Goal: Task Accomplishment & Management: Complete application form

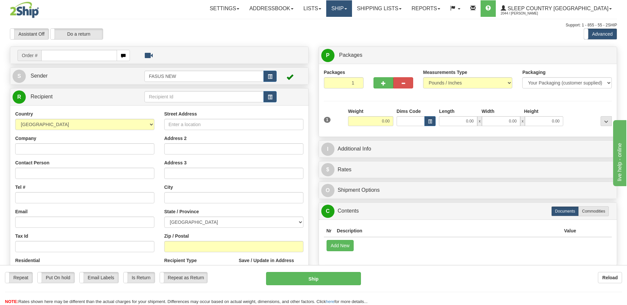
click at [352, 10] on link "Ship" at bounding box center [338, 8] width 25 height 17
click at [345, 32] on span "OnHold / Order Queue" at bounding box center [321, 31] width 47 height 5
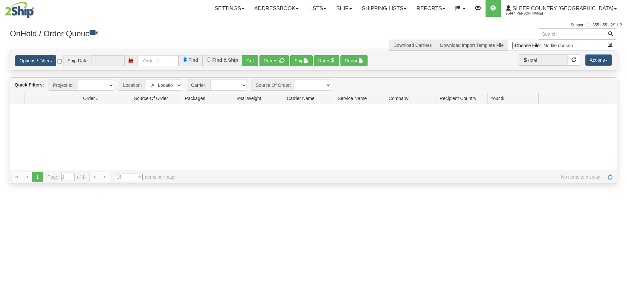
type input "[DATE]"
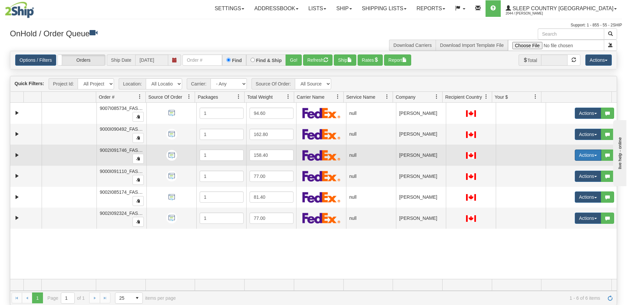
click at [581, 155] on button "Actions" at bounding box center [588, 155] width 26 height 11
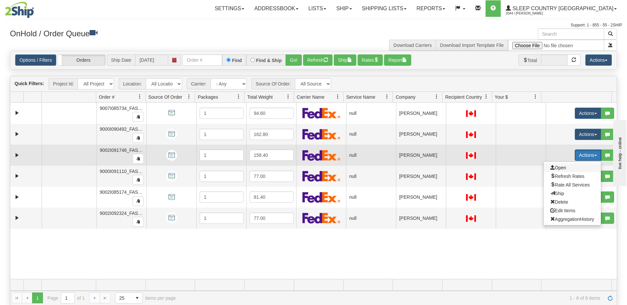
click at [560, 168] on span "Open" at bounding box center [558, 167] width 16 height 5
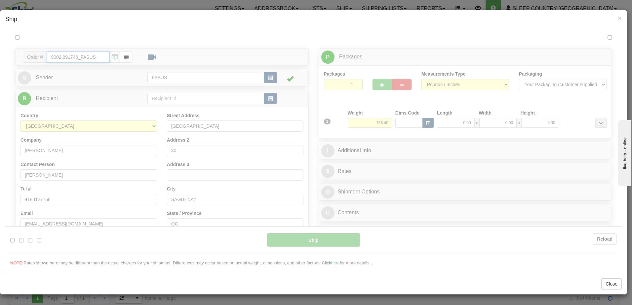
type input "08:36"
type input "16:00"
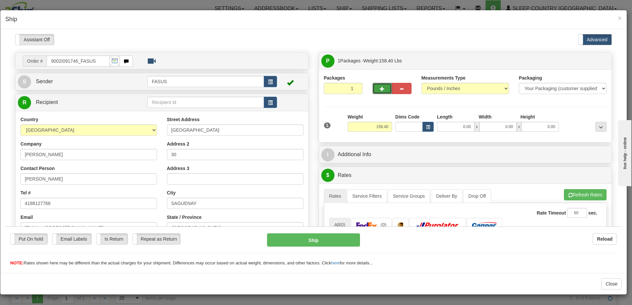
drag, startPoint x: 381, startPoint y: 86, endPoint x: 389, endPoint y: 86, distance: 7.3
click at [383, 86] on button "button" at bounding box center [381, 88] width 19 height 11
type input "2"
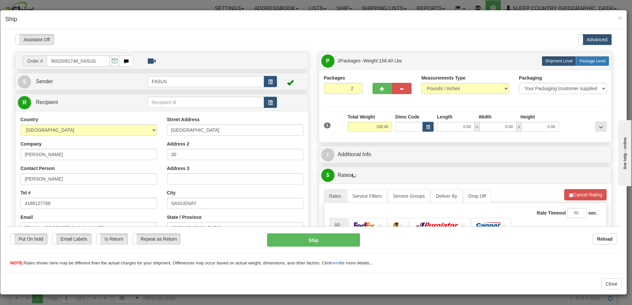
click at [596, 60] on span "Package Level" at bounding box center [592, 60] width 26 height 5
radio input "true"
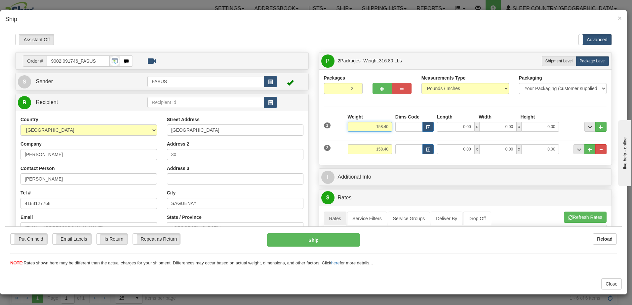
drag, startPoint x: 370, startPoint y: 127, endPoint x: 403, endPoint y: 129, distance: 33.4
click at [403, 129] on div "1 Weight 158.40 Dims Code x" at bounding box center [465, 124] width 286 height 23
type input "57.20"
type input "83.50"
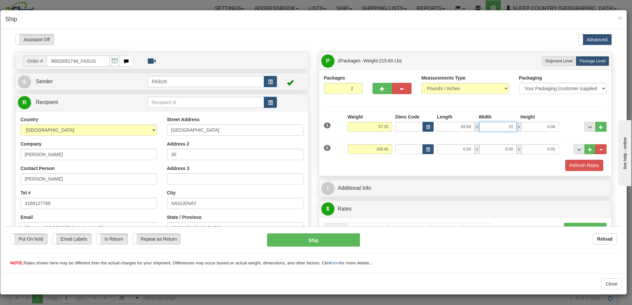
type input "15.00"
type input "4.00"
click at [588, 126] on span "..." at bounding box center [590, 127] width 4 height 4
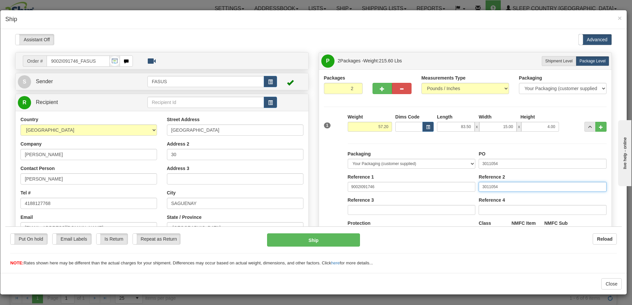
drag, startPoint x: 514, startPoint y: 185, endPoint x: 427, endPoint y: 182, distance: 86.9
click at [427, 182] on div "Packaging Your Packaging (customer supplied) Envelope (carrier supplied) Pack (…" at bounding box center [477, 211] width 262 height 122
drag, startPoint x: 476, startPoint y: 163, endPoint x: 434, endPoint y: 164, distance: 41.7
click at [434, 164] on div "Packaging Your Packaging (customer supplied) Envelope (carrier supplied) Pack (…" at bounding box center [477, 211] width 262 height 122
type input "1026529"
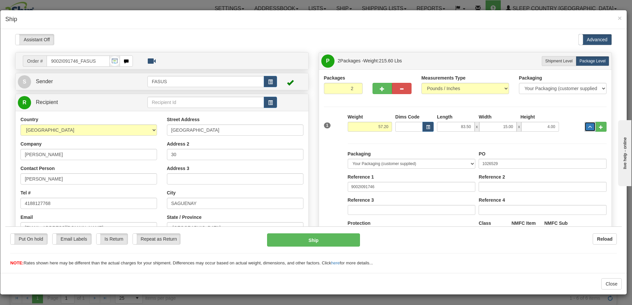
click at [588, 125] on span "..." at bounding box center [590, 127] width 4 height 4
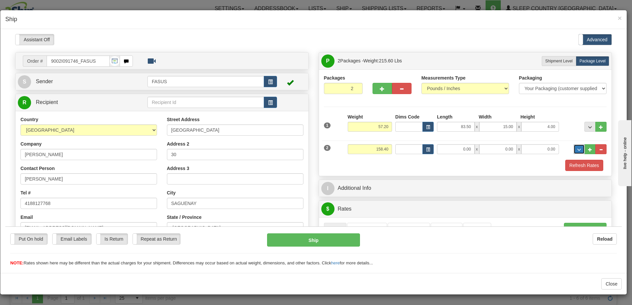
click at [577, 148] on span "..." at bounding box center [579, 150] width 4 height 4
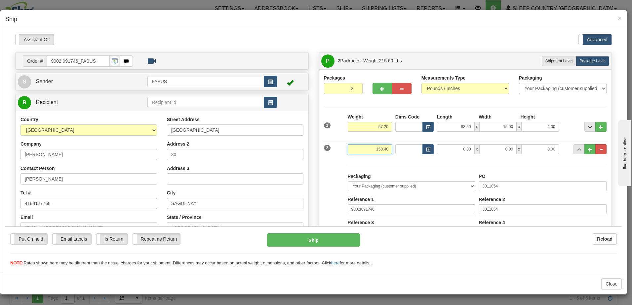
drag, startPoint x: 377, startPoint y: 148, endPoint x: 395, endPoint y: 150, distance: 18.6
click at [395, 150] on div "2 Weight 158.40 Dims Code Length Width 0.00" at bounding box center [465, 148] width 286 height 22
type input "23.00"
type input "67.00"
type input "14.00"
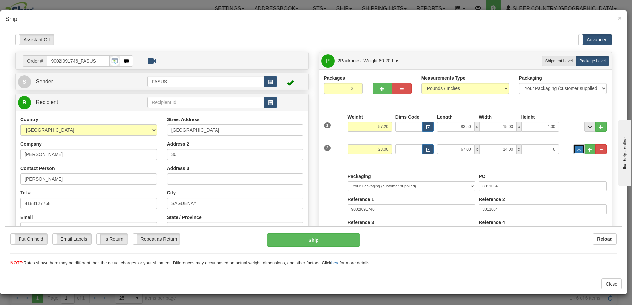
type input "6.00"
click at [577, 148] on span "..." at bounding box center [579, 150] width 4 height 4
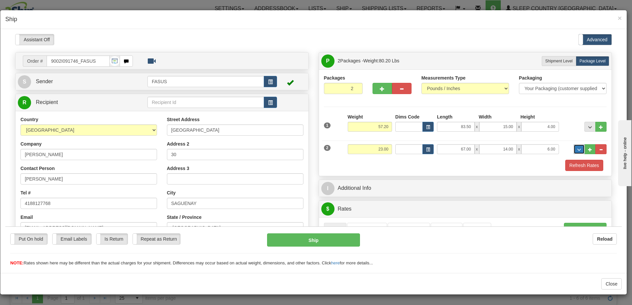
click at [573, 147] on button "..." at bounding box center [578, 149] width 11 height 10
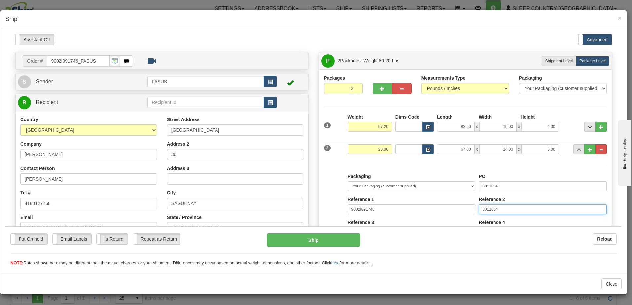
drag, startPoint x: 512, startPoint y: 206, endPoint x: 391, endPoint y: 208, distance: 120.9
click at [391, 208] on div "Packaging Your Packaging (customer supplied) Envelope (carrier supplied) Pack (…" at bounding box center [477, 234] width 262 height 122
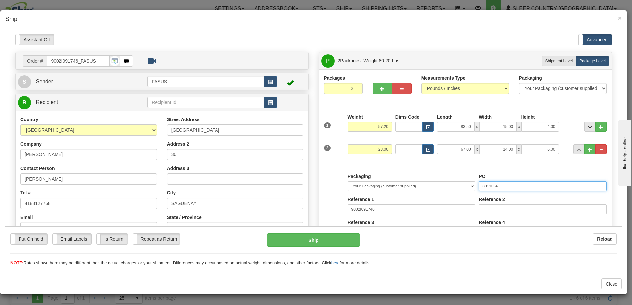
drag, startPoint x: 503, startPoint y: 185, endPoint x: 424, endPoint y: 184, distance: 79.0
click at [424, 184] on div "Packaging Your Packaging (customer supplied) Envelope (carrier supplied) Pack (…" at bounding box center [477, 234] width 262 height 122
type input "1026528"
click at [577, 148] on span "..." at bounding box center [579, 150] width 4 height 4
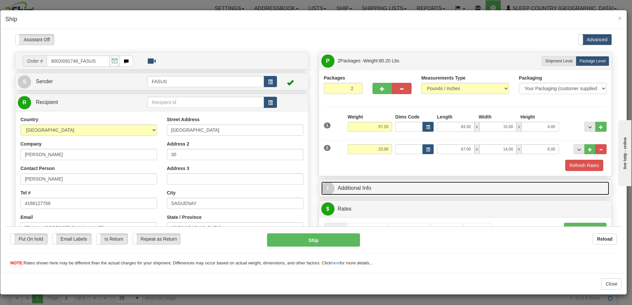
click at [457, 188] on link "I Additional Info" at bounding box center [465, 188] width 288 height 14
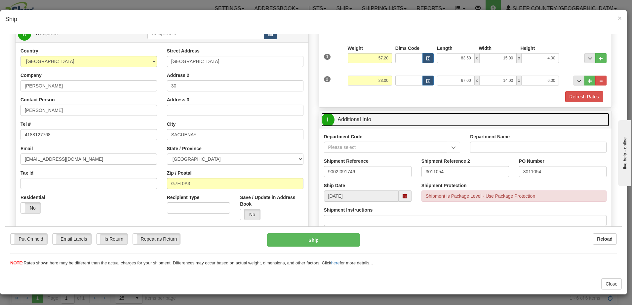
scroll to position [99, 0]
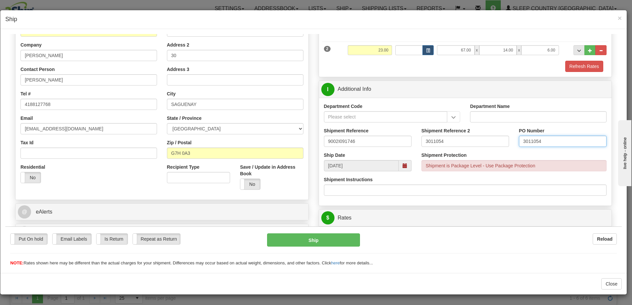
drag, startPoint x: 521, startPoint y: 135, endPoint x: 439, endPoint y: 129, distance: 81.8
click at [439, 129] on div "Shipment Reference 9002I091746 Shipment Reference 2 3011054 PO Number 3011054" at bounding box center [465, 139] width 293 height 24
drag, startPoint x: 450, startPoint y: 140, endPoint x: 385, endPoint y: 140, distance: 65.4
click at [385, 140] on div "Shipment Reference 9002I091746 Shipment Reference 2 3011054 PO Number" at bounding box center [465, 139] width 293 height 24
click at [525, 142] on input "PO Number" at bounding box center [563, 140] width 88 height 11
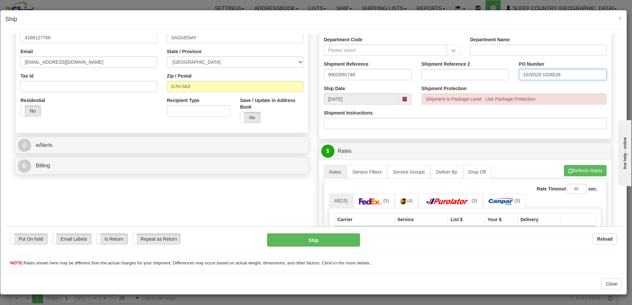
scroll to position [165, 0]
type input "1026529 1026528"
click at [24, 113] on span at bounding box center [21, 111] width 9 height 11
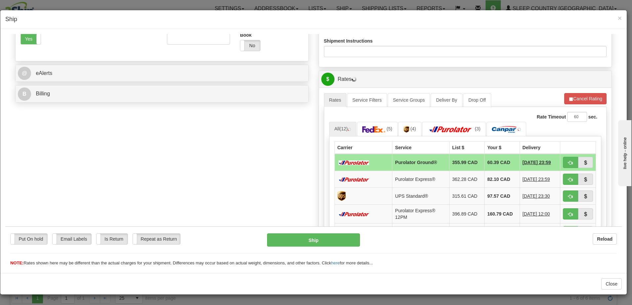
scroll to position [264, 0]
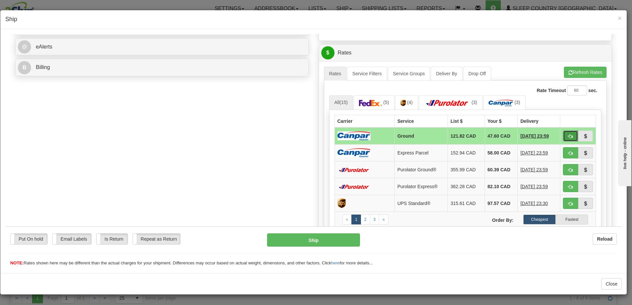
click at [568, 135] on span "button" at bounding box center [570, 136] width 5 height 4
type input "1"
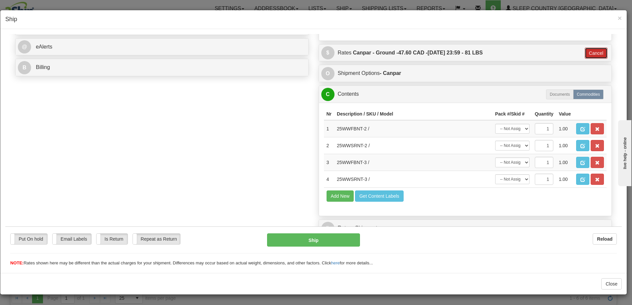
click at [591, 52] on button "Cancel" at bounding box center [595, 52] width 23 height 11
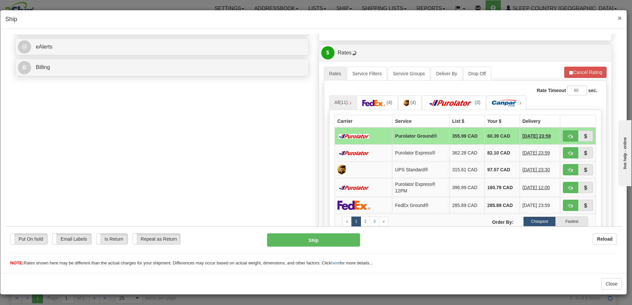
click at [619, 16] on span "×" at bounding box center [619, 18] width 4 height 8
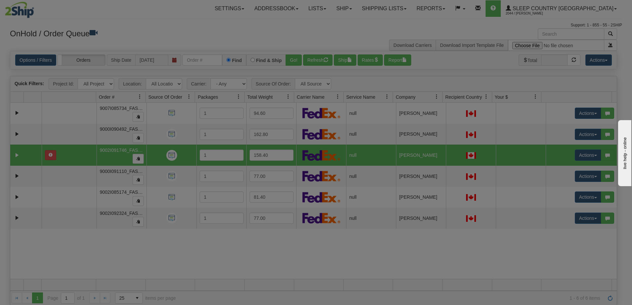
scroll to position [0, 0]
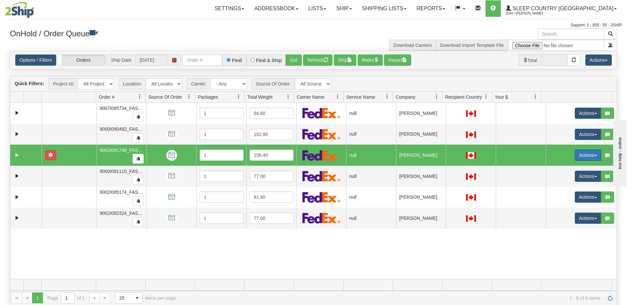
click at [579, 154] on button "Actions" at bounding box center [588, 155] width 26 height 11
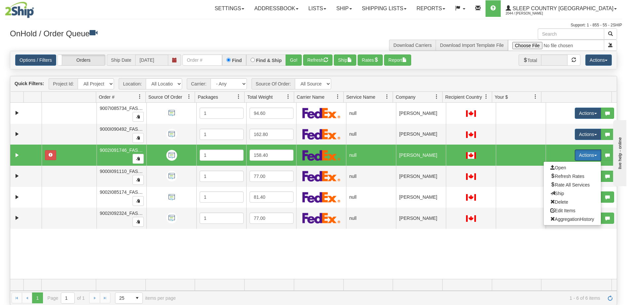
click at [415, 155] on td "[PERSON_NAME]" at bounding box center [421, 155] width 50 height 21
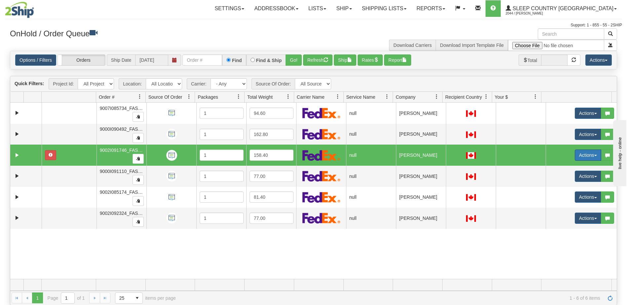
click at [584, 157] on button "Actions" at bounding box center [588, 155] width 26 height 11
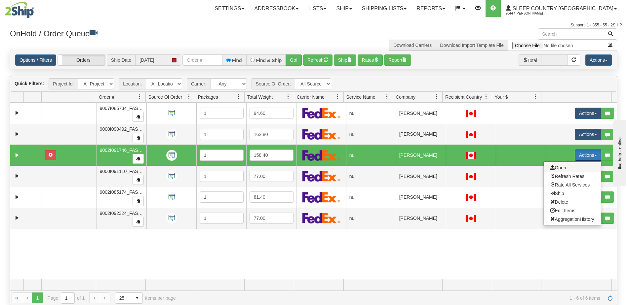
click at [560, 167] on span "Open" at bounding box center [558, 167] width 16 height 5
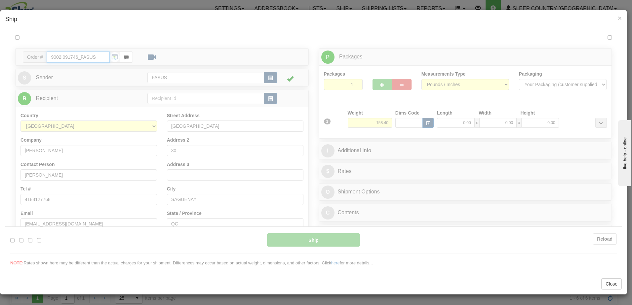
type input "08:40"
type input "16:00"
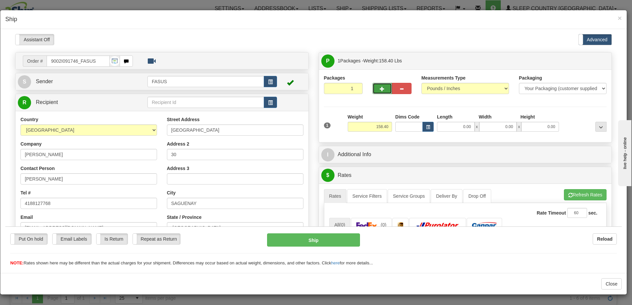
click at [380, 87] on span "button" at bounding box center [382, 89] width 5 height 4
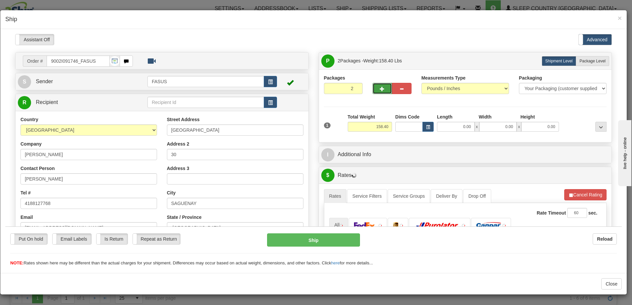
click at [380, 87] on span "button" at bounding box center [382, 89] width 5 height 4
type input "4"
click at [587, 59] on span "Package Level" at bounding box center [592, 60] width 26 height 5
radio input "true"
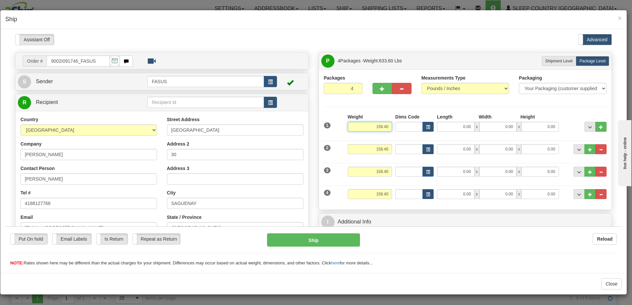
drag, startPoint x: 365, startPoint y: 123, endPoint x: 433, endPoint y: 132, distance: 68.1
click at [434, 133] on div "1 Weight 158.40 Dims Code x" at bounding box center [465, 124] width 286 height 23
type input "47.10"
type input "78.00"
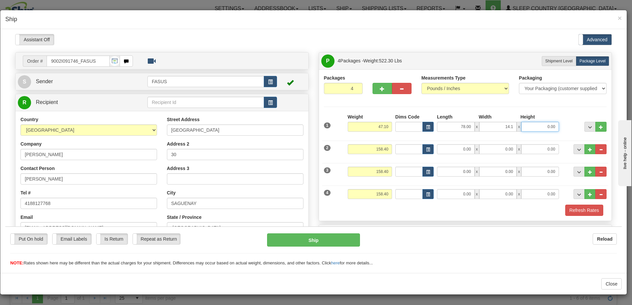
type input "14.10"
type input "3.50"
drag, startPoint x: 569, startPoint y: 109, endPoint x: 564, endPoint y: 110, distance: 4.7
click at [569, 108] on div "Packages 4 4 Measurements Type" at bounding box center [465, 144] width 283 height 141
drag, startPoint x: 368, startPoint y: 149, endPoint x: 414, endPoint y: 146, distance: 46.3
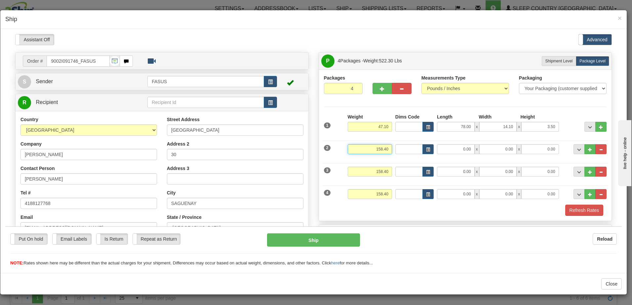
click at [414, 146] on div "2 Weight 158.40 Dims Code Length Width 0.00" at bounding box center [465, 148] width 286 height 22
type input "22.00"
type input "61.25"
type input "14.00"
type input "6.00"
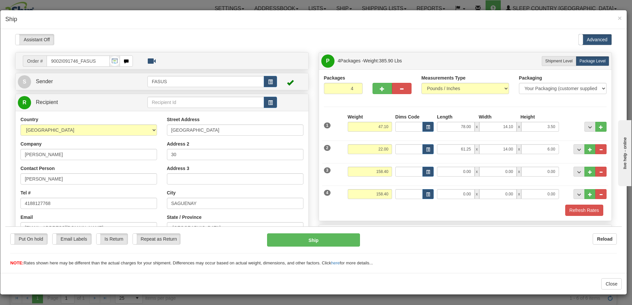
drag, startPoint x: 440, startPoint y: 213, endPoint x: 417, endPoint y: 203, distance: 25.4
click at [440, 213] on div "Refresh Rates" at bounding box center [465, 209] width 286 height 11
drag, startPoint x: 369, startPoint y: 168, endPoint x: 422, endPoint y: 173, distance: 53.1
click at [423, 173] on div "3 Weight 158.40 Dims Code Length Width 0.00" at bounding box center [465, 171] width 286 height 22
type input "57.20"
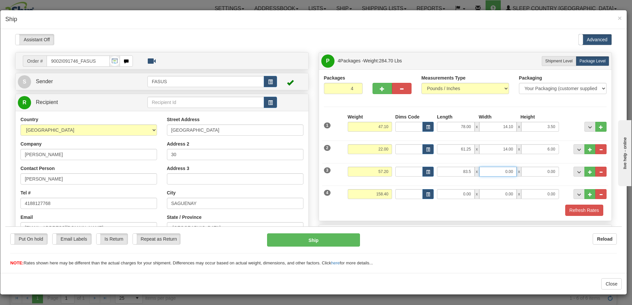
type input "83.50"
type input "15.00"
type input "4.00"
drag, startPoint x: 372, startPoint y: 193, endPoint x: 418, endPoint y: 197, distance: 45.8
click at [425, 197] on div "4 Weight 158.40 Dims Code Length Width 0.00" at bounding box center [465, 193] width 286 height 22
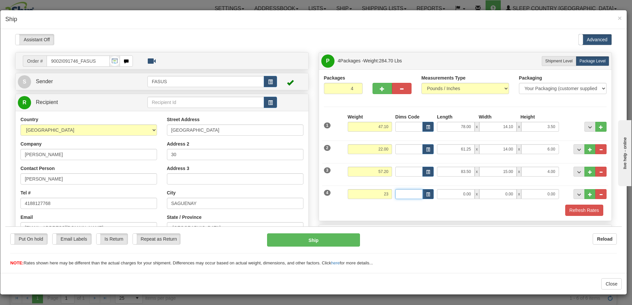
type input "23.00"
type input "67.00"
type input "14.00"
type input "6.00"
click at [588, 127] on span "..." at bounding box center [590, 127] width 4 height 4
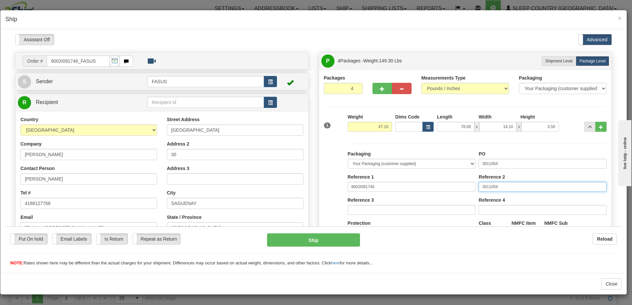
drag, startPoint x: 509, startPoint y: 187, endPoint x: 403, endPoint y: 184, distance: 105.4
click at [404, 184] on div "Packaging Your Packaging (customer supplied) Envelope (carrier supplied) Pack (…" at bounding box center [477, 211] width 262 height 122
drag, startPoint x: 518, startPoint y: 161, endPoint x: 335, endPoint y: 179, distance: 183.9
click at [335, 179] on div "Packaging Your Packaging (customer supplied) Envelope (carrier supplied) Pack (…" at bounding box center [465, 204] width 286 height 135
type input "1026527"
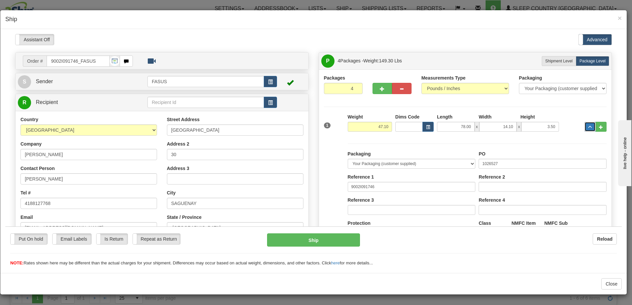
click at [588, 127] on span "..." at bounding box center [590, 127] width 4 height 4
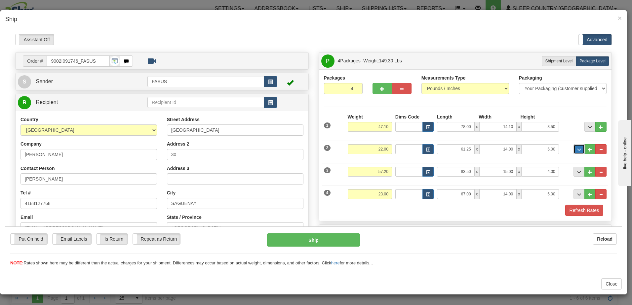
click at [577, 149] on span "..." at bounding box center [579, 150] width 4 height 4
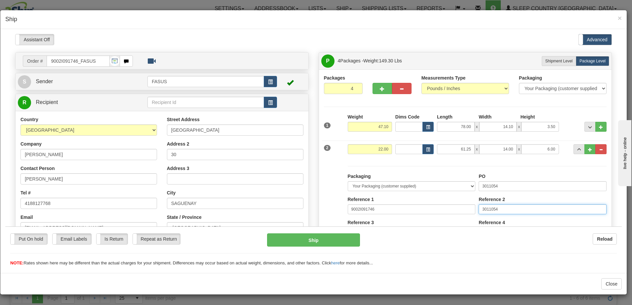
drag, startPoint x: 511, startPoint y: 210, endPoint x: 331, endPoint y: 192, distance: 180.3
click at [331, 192] on div "Packaging Your Packaging (customer supplied) Envelope (carrier supplied) Pack (…" at bounding box center [465, 226] width 286 height 135
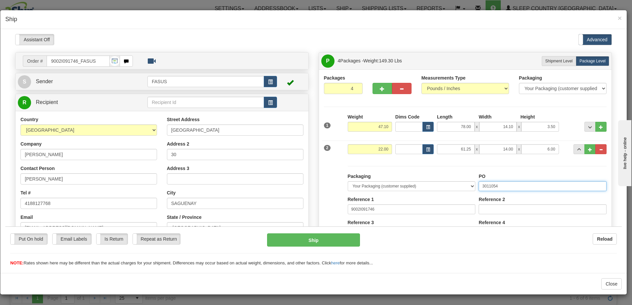
drag, startPoint x: 509, startPoint y: 186, endPoint x: 409, endPoint y: 183, distance: 100.1
click at [409, 183] on div "Packaging Your Packaging (customer supplied) Envelope (carrier supplied) Pack (…" at bounding box center [477, 234] width 262 height 122
type input "1026526"
click at [577, 148] on span "..." at bounding box center [579, 150] width 4 height 4
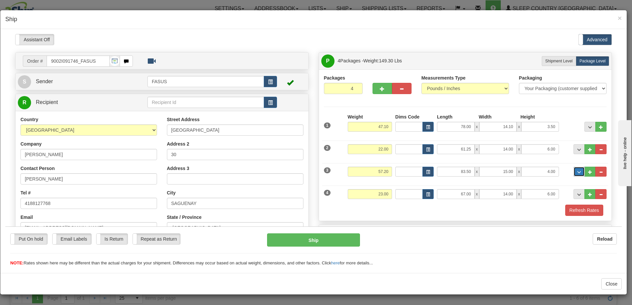
click at [577, 170] on span "..." at bounding box center [579, 172] width 4 height 4
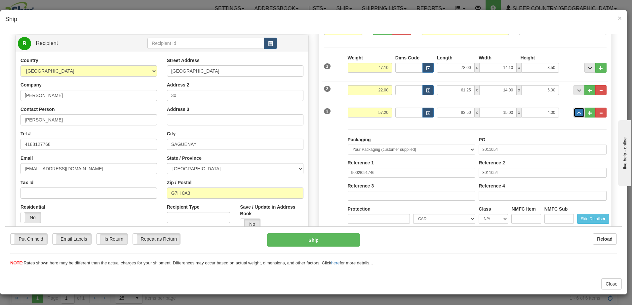
scroll to position [66, 0]
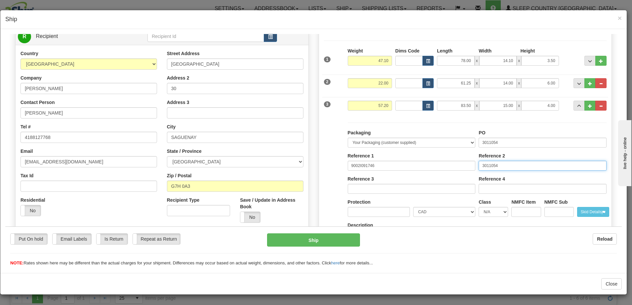
drag, startPoint x: 509, startPoint y: 164, endPoint x: 406, endPoint y: 161, distance: 103.8
click at [406, 161] on div "Packaging Your Packaging (customer supplied) Envelope (carrier supplied) Pack (…" at bounding box center [477, 190] width 262 height 122
drag, startPoint x: 506, startPoint y: 141, endPoint x: 333, endPoint y: 142, distance: 173.8
click at [333, 141] on div "Packaging Your Packaging (customer supplied) Envelope (carrier supplied) Pack (…" at bounding box center [465, 183] width 286 height 135
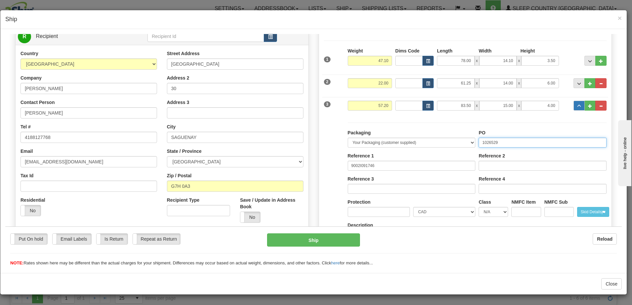
type input "1026529"
click at [577, 107] on span "..." at bounding box center [579, 106] width 4 height 4
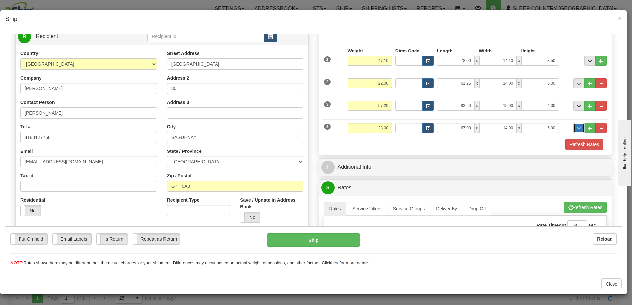
click at [577, 128] on span "..." at bounding box center [579, 129] width 4 height 4
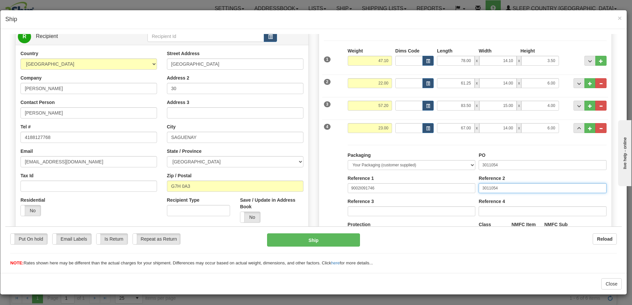
drag, startPoint x: 512, startPoint y: 187, endPoint x: 330, endPoint y: 182, distance: 182.8
click at [330, 182] on div "Packaging Your Packaging (customer supplied) Envelope (carrier supplied) Pack (…" at bounding box center [465, 205] width 286 height 135
drag, startPoint x: 503, startPoint y: 163, endPoint x: 362, endPoint y: 166, distance: 141.1
click at [359, 166] on div "Packaging Your Packaging (customer supplied) Envelope (carrier supplied) Pack (…" at bounding box center [477, 213] width 262 height 122
type input "1026528"
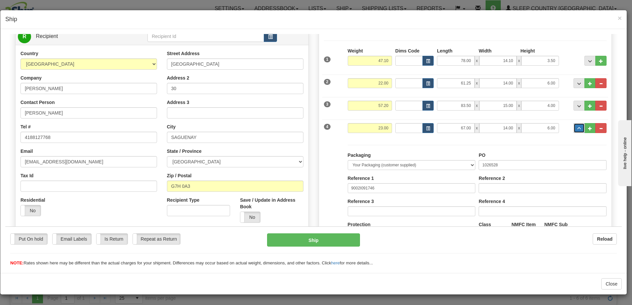
click at [573, 127] on button "..." at bounding box center [578, 128] width 11 height 10
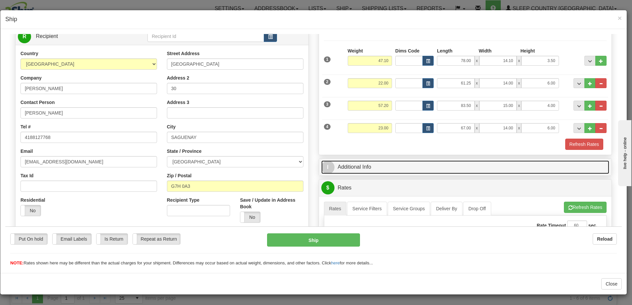
click at [443, 168] on link "I Additional Info" at bounding box center [465, 167] width 288 height 14
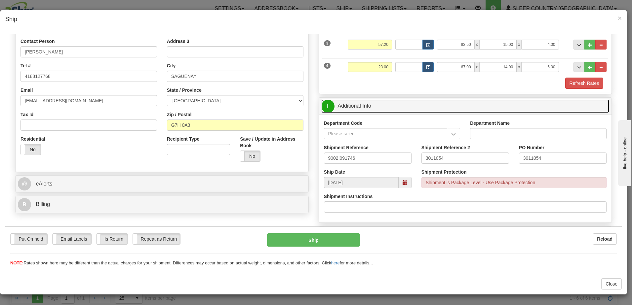
scroll to position [132, 0]
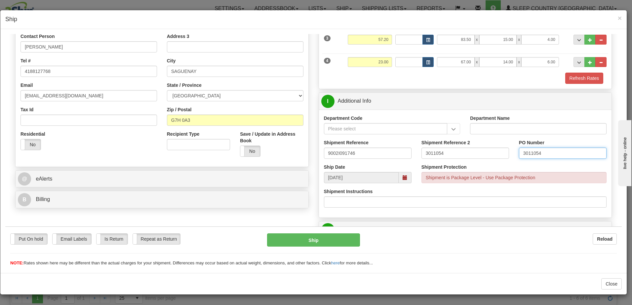
drag, startPoint x: 552, startPoint y: 151, endPoint x: 446, endPoint y: 152, distance: 106.1
click at [446, 152] on div "Shipment Reference 9002I091746 Shipment Reference 2 3011054 PO Number 3011054" at bounding box center [465, 151] width 293 height 24
drag, startPoint x: 455, startPoint y: 151, endPoint x: 341, endPoint y: 152, distance: 114.0
click at [341, 152] on div "Shipment Reference 9002I091746 Shipment Reference 2 3011054 PO Number" at bounding box center [465, 151] width 293 height 24
click at [525, 153] on input "PO Number" at bounding box center [563, 152] width 88 height 11
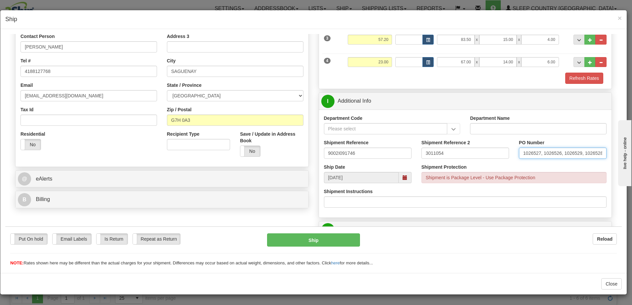
scroll to position [0, 1]
type input "1026527, 1026526, 1026529, 1026528"
click at [32, 144] on label "No" at bounding box center [31, 144] width 20 height 11
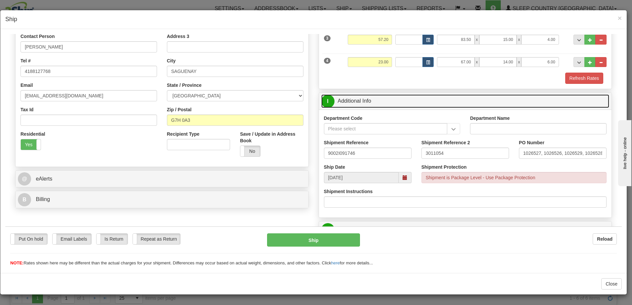
click at [465, 98] on link "I Additional Info" at bounding box center [465, 101] width 288 height 14
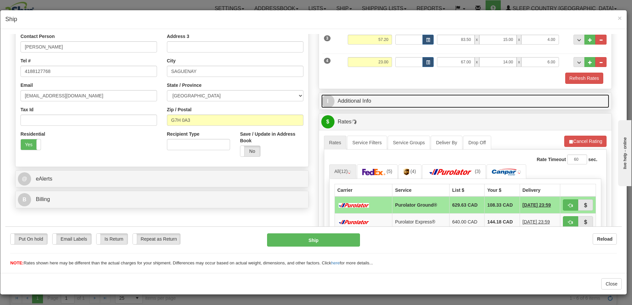
click at [462, 102] on link "I Additional Info" at bounding box center [465, 101] width 288 height 14
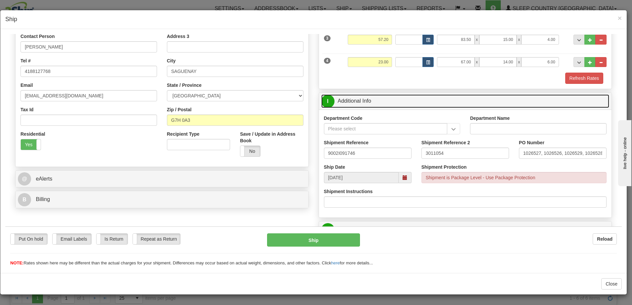
click at [462, 101] on link "I Additional Info" at bounding box center [465, 101] width 288 height 14
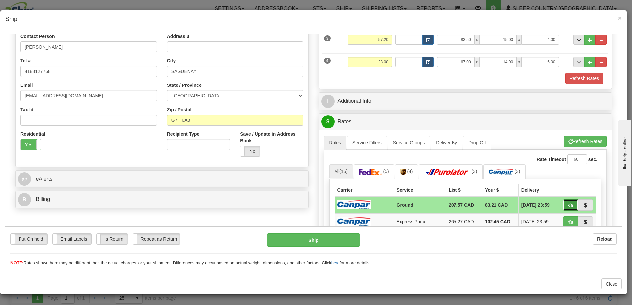
click at [568, 206] on span "button" at bounding box center [570, 205] width 5 height 4
type input "1"
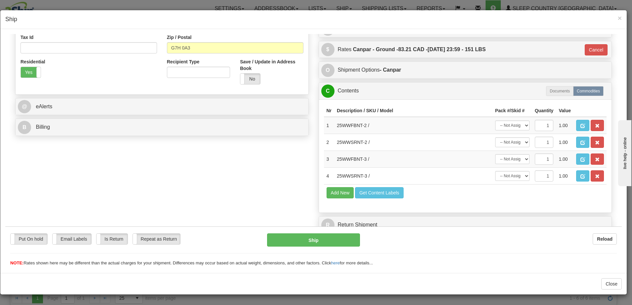
scroll to position [209, 0]
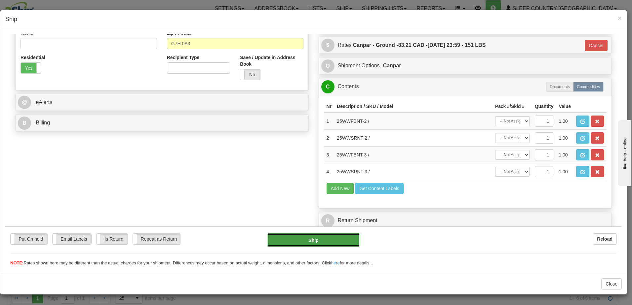
click at [314, 238] on button "Ship" at bounding box center [313, 239] width 93 height 13
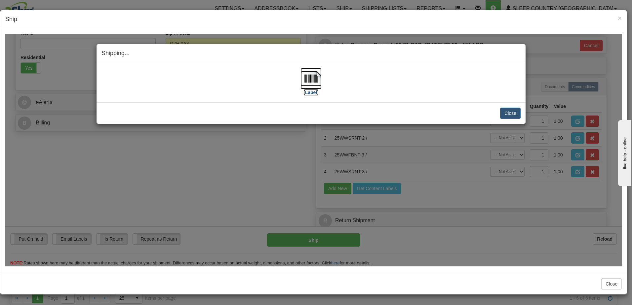
click at [311, 92] on label "[Label]" at bounding box center [310, 92] width 15 height 7
click at [510, 112] on button "Close" at bounding box center [510, 112] width 20 height 11
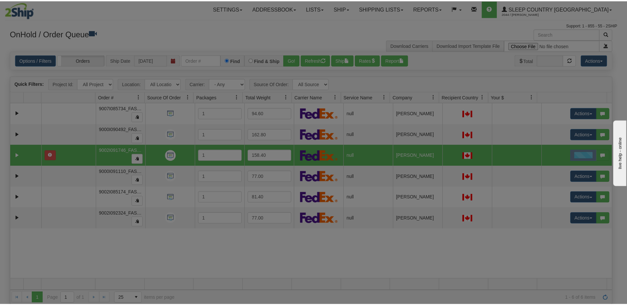
scroll to position [0, 0]
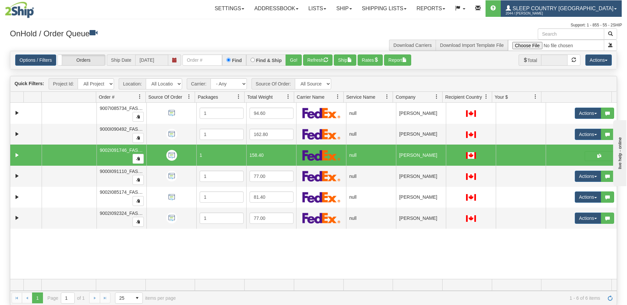
click at [584, 5] on link "Sleep Country [GEOGRAPHIC_DATA] 2044 / [PERSON_NAME]" at bounding box center [561, 8] width 121 height 17
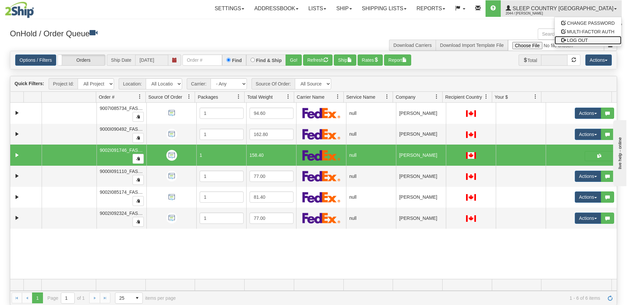
click at [592, 40] on link "LOG OUT" at bounding box center [587, 40] width 67 height 9
